Goal: Task Accomplishment & Management: Manage account settings

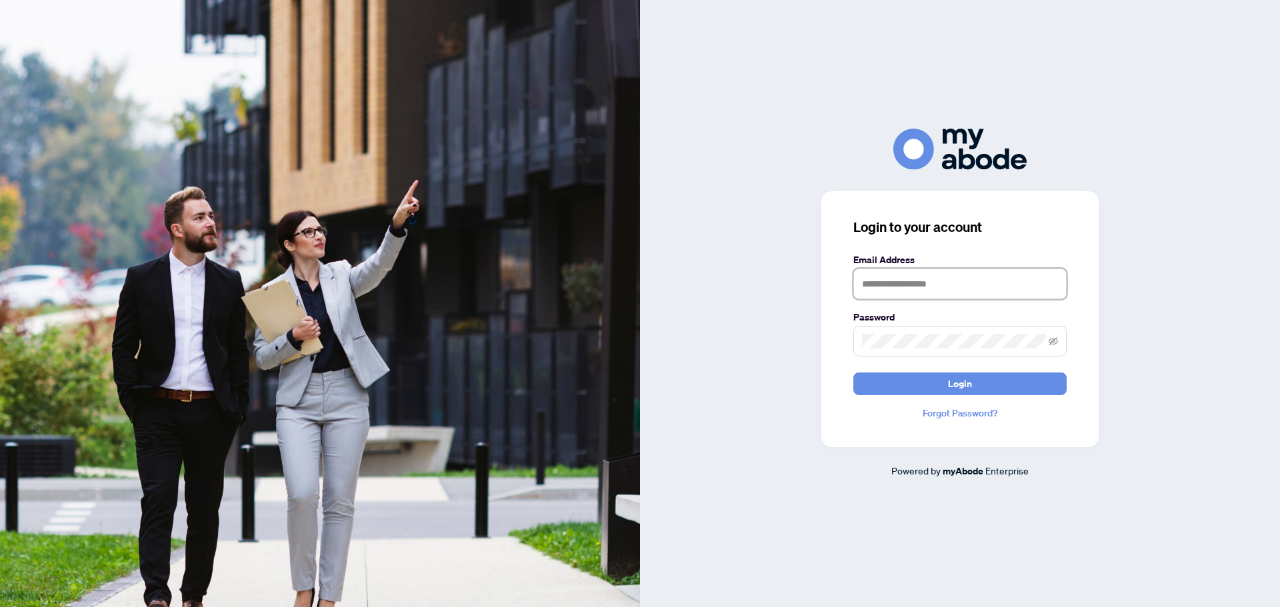
click at [938, 293] on input "text" at bounding box center [959, 284] width 213 height 31
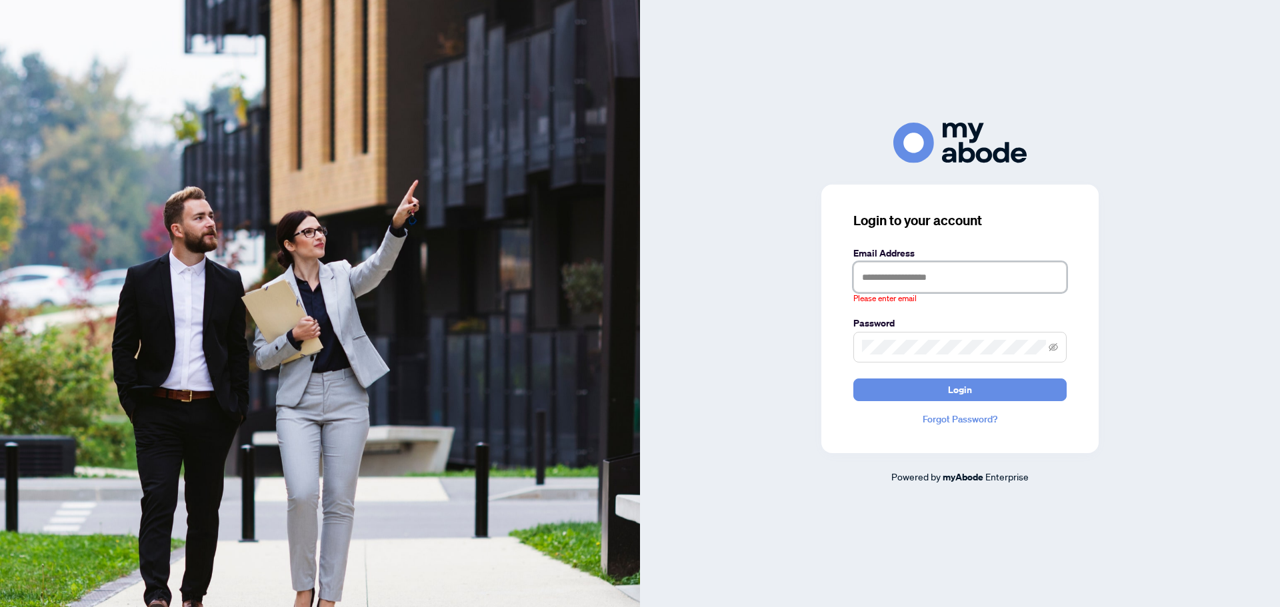
type input "**********"
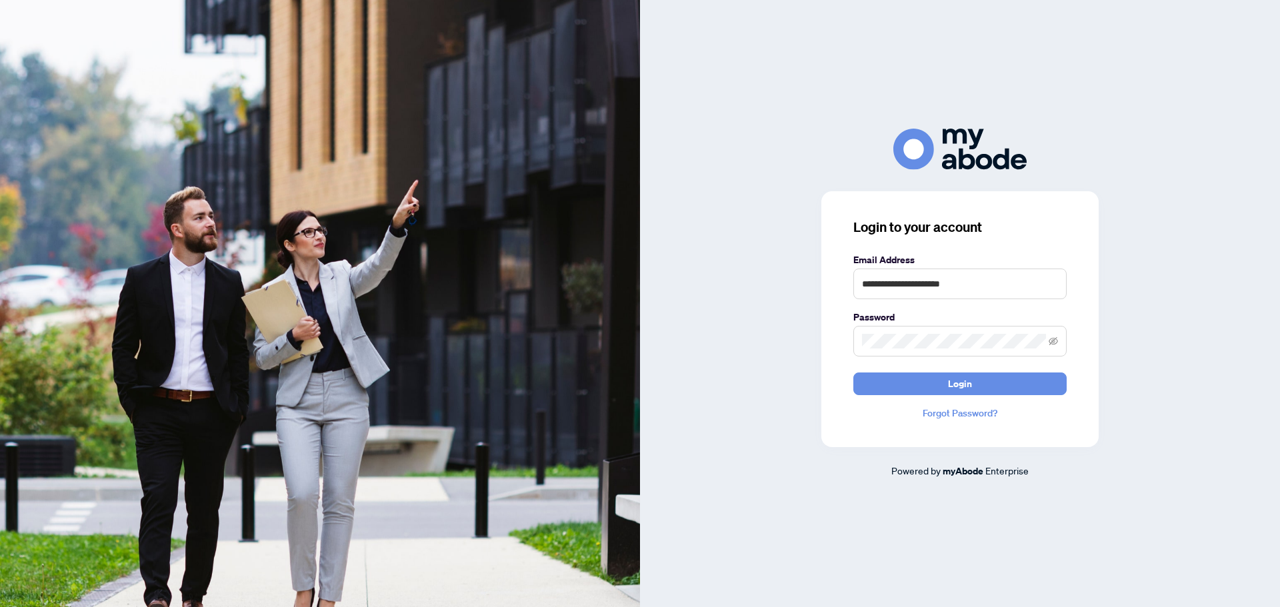
click at [969, 406] on link "Forgot Password?" at bounding box center [959, 413] width 213 height 15
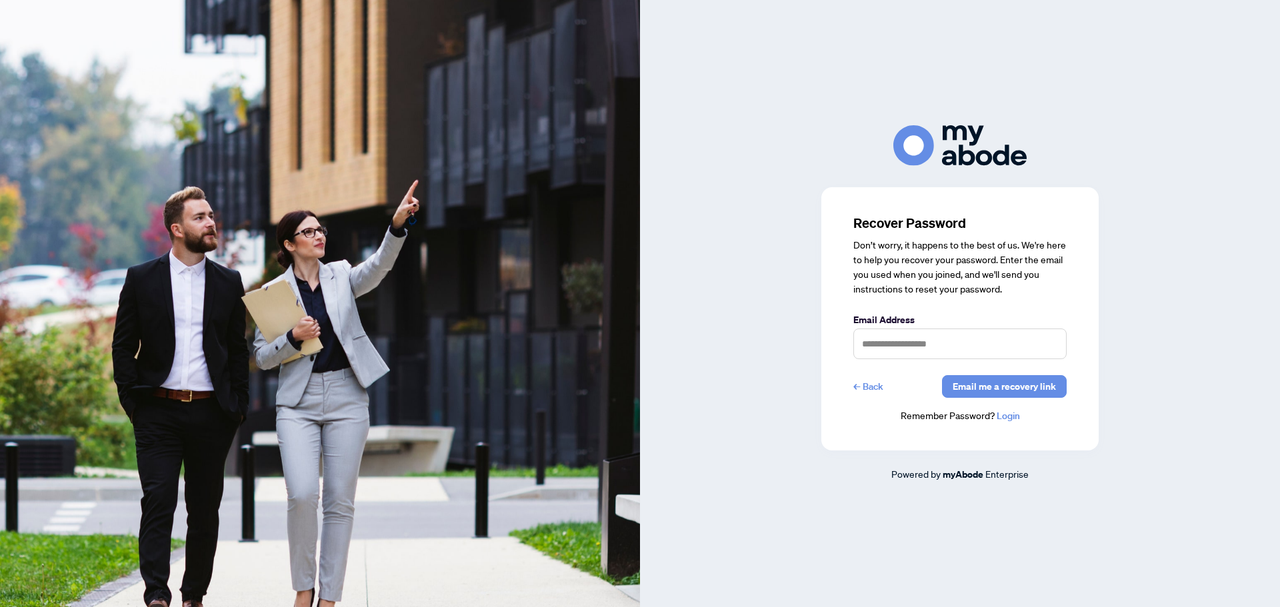
click at [871, 391] on link "← Back" at bounding box center [868, 386] width 30 height 23
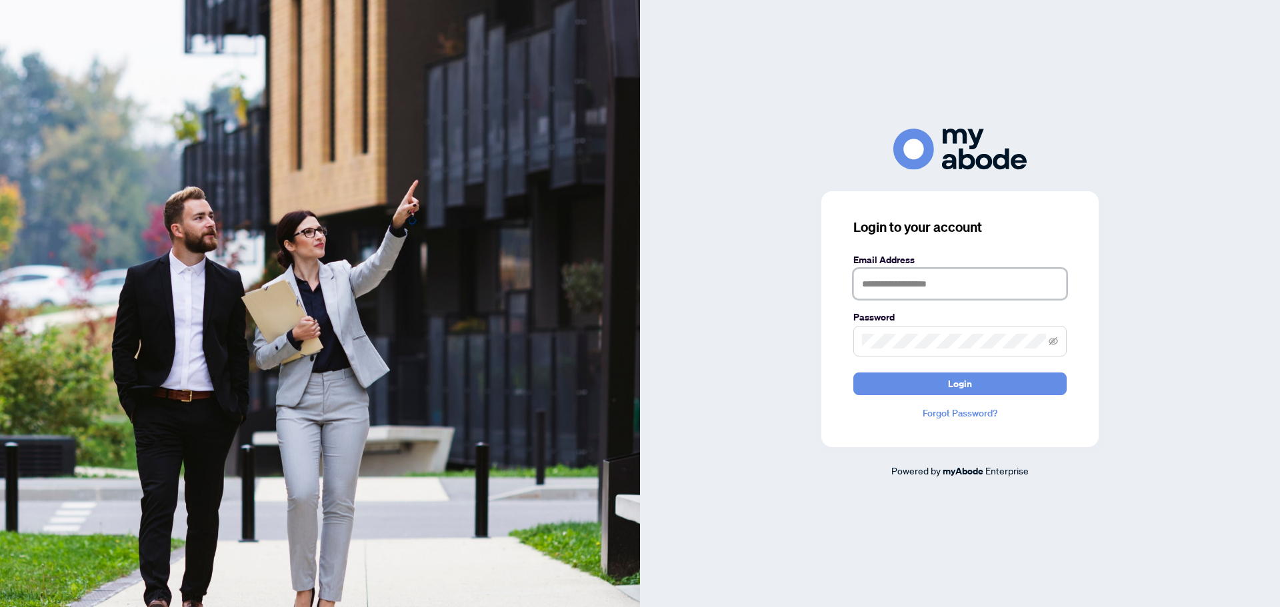
click at [909, 277] on input "text" at bounding box center [959, 284] width 213 height 31
type input "**********"
click at [961, 387] on span "Login" at bounding box center [960, 383] width 24 height 21
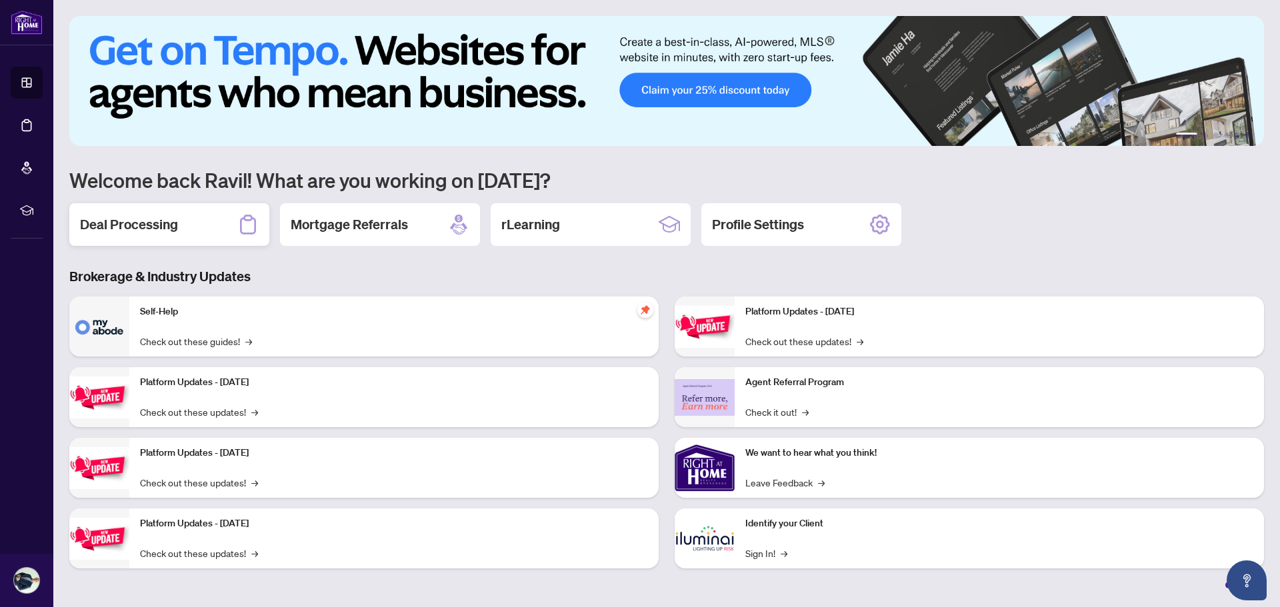
click at [196, 222] on div "Deal Processing" at bounding box center [169, 224] width 200 height 43
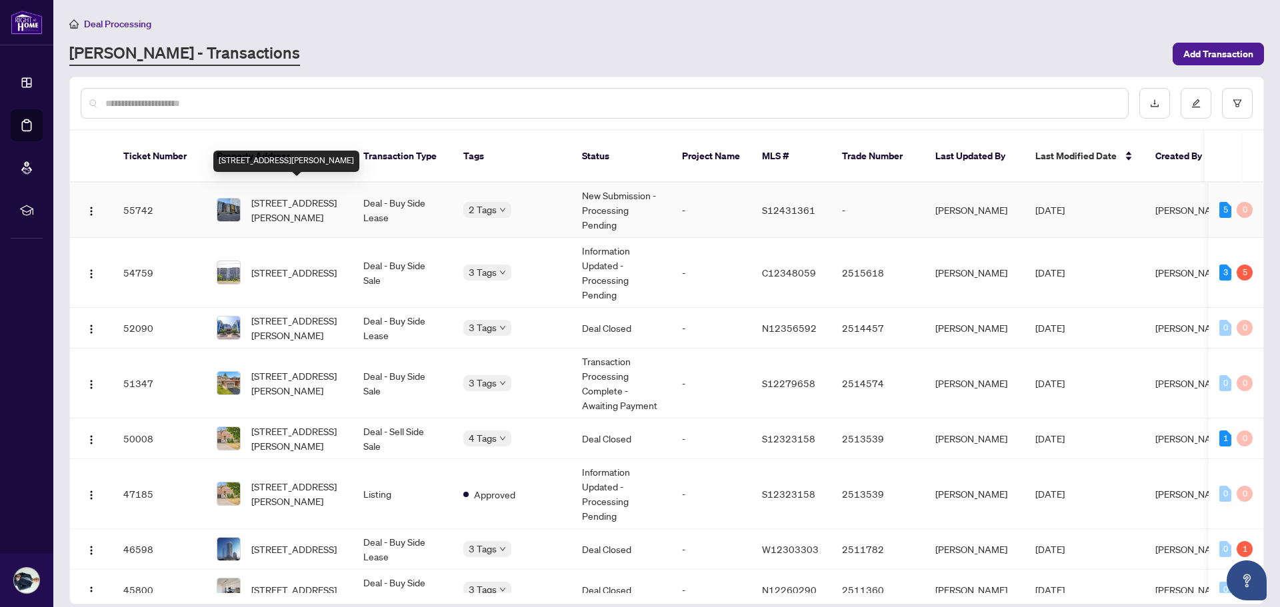
click at [319, 201] on span "504-8 Culinary Lane, Barrie, Ontario L9J 0T2, Canada" at bounding box center [296, 209] width 91 height 29
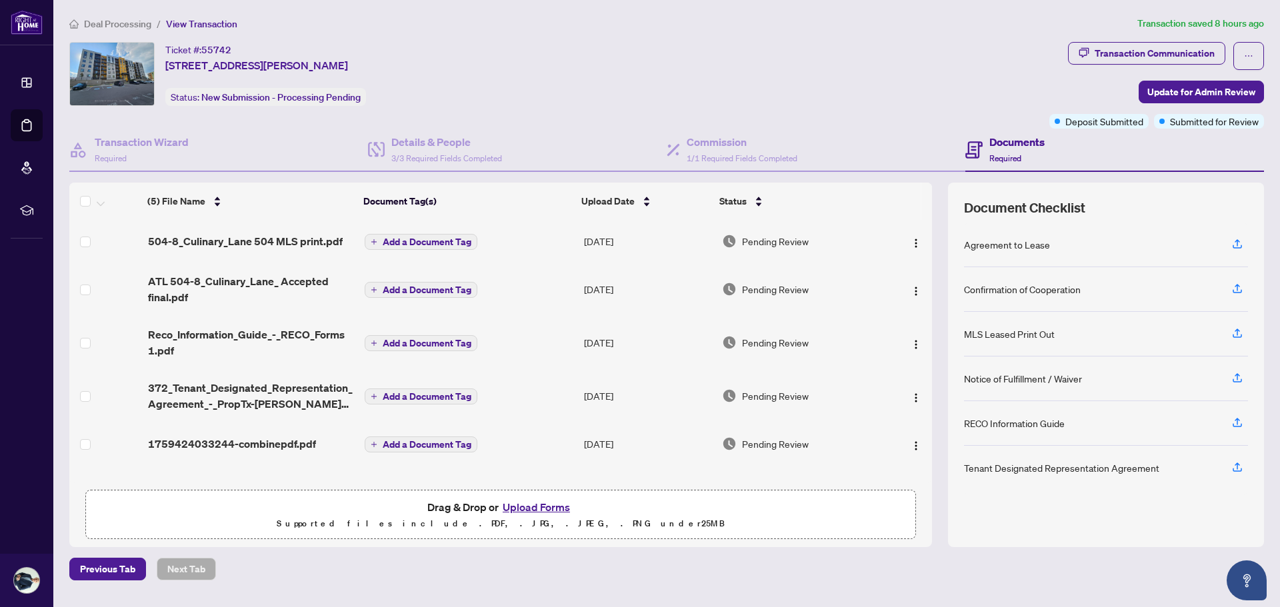
click at [543, 507] on button "Upload Forms" at bounding box center [536, 507] width 75 height 17
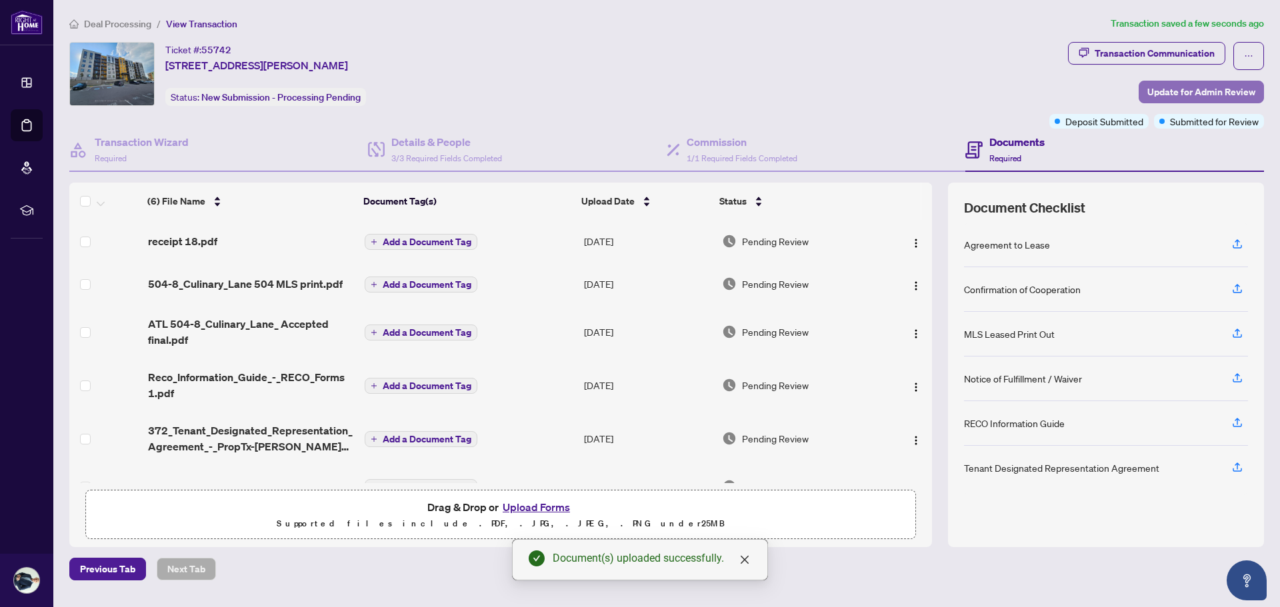
click at [1210, 92] on span "Update for Admin Review" at bounding box center [1202, 91] width 108 height 21
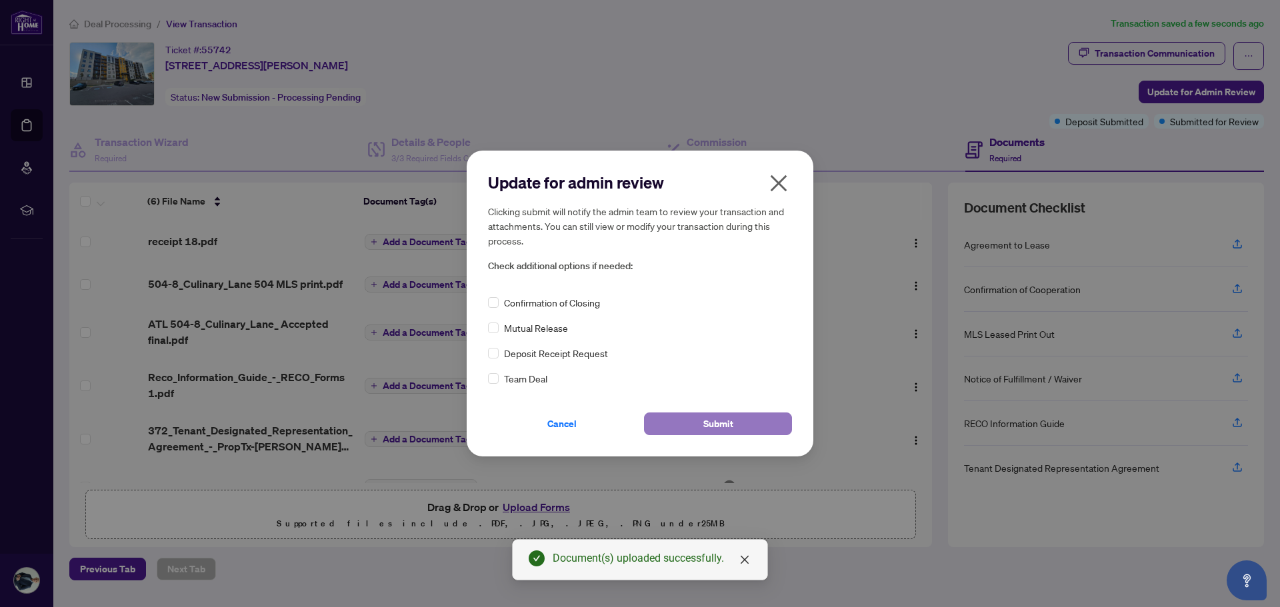
click at [727, 421] on span "Submit" at bounding box center [718, 423] width 30 height 21
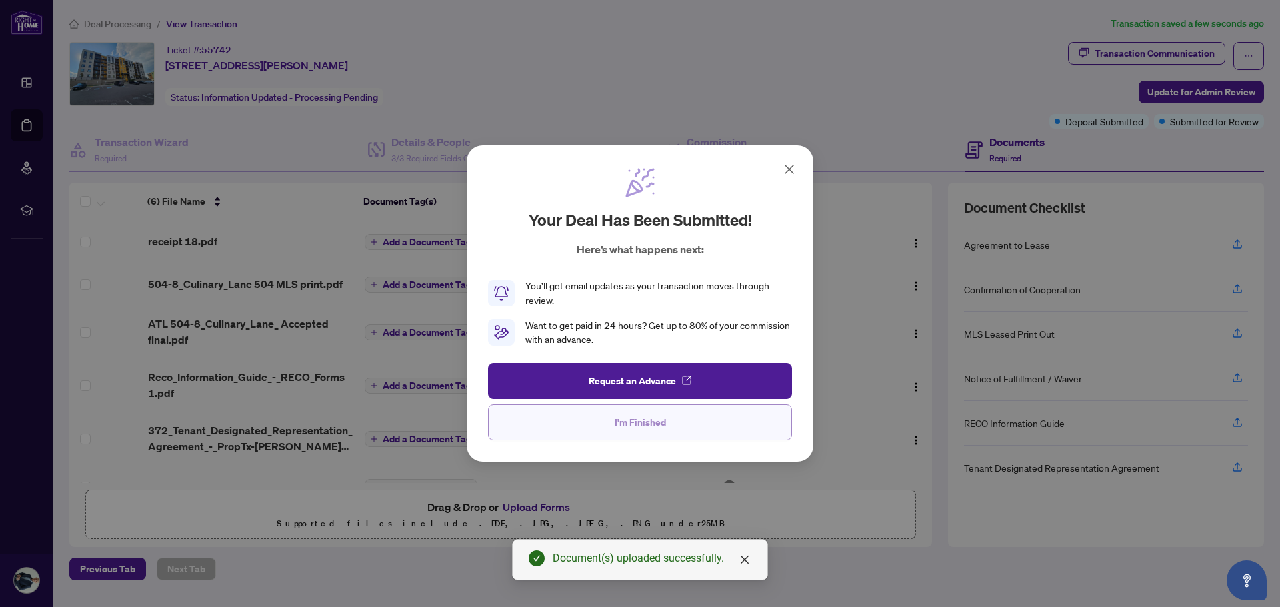
click at [638, 417] on span "I'm Finished" at bounding box center [640, 422] width 51 height 21
